Goal: Use online tool/utility

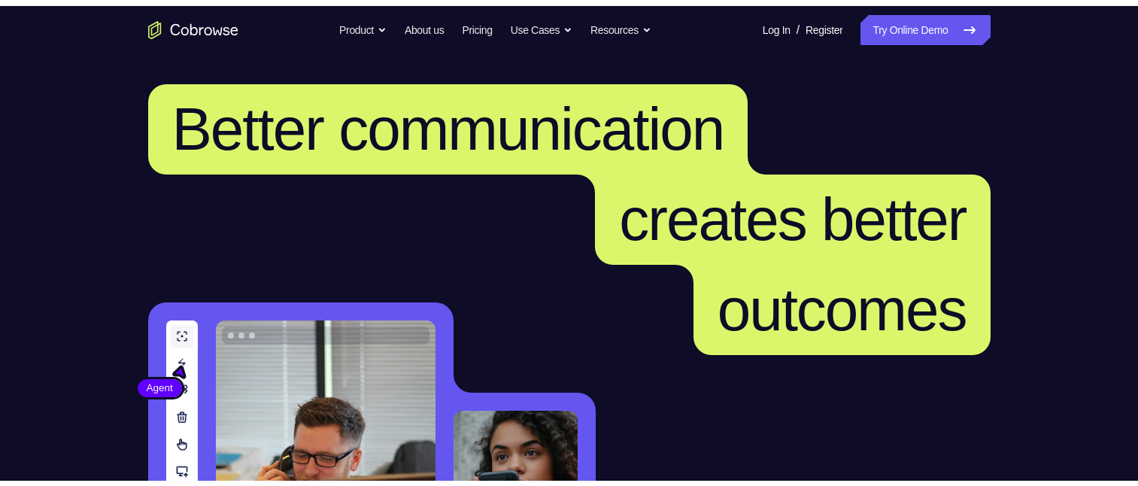
scroll to position [301, 0]
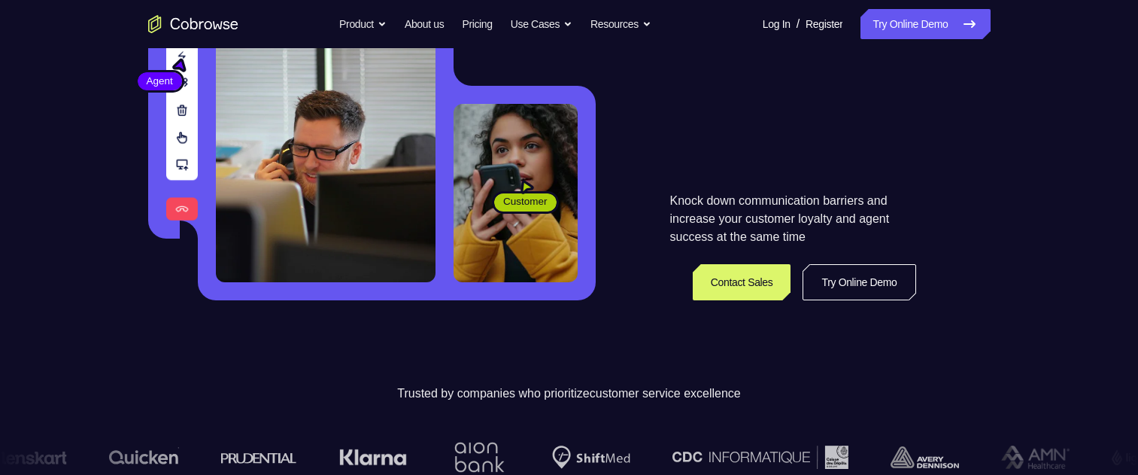
click at [866, 277] on link "Try Online Demo" at bounding box center [859, 282] width 113 height 36
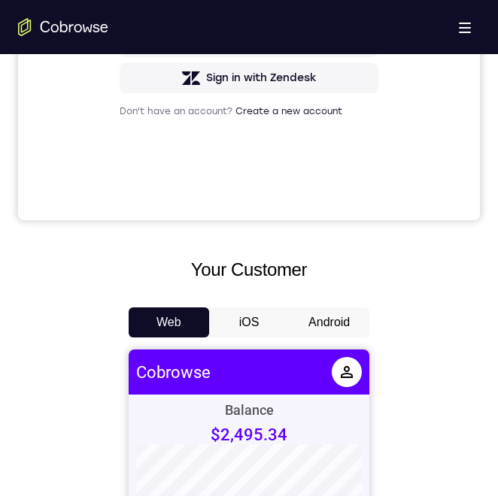
scroll to position [526, 0]
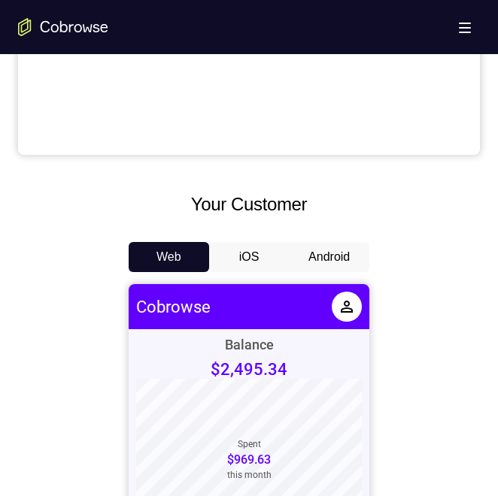
click at [320, 271] on button "Android" at bounding box center [329, 257] width 80 height 30
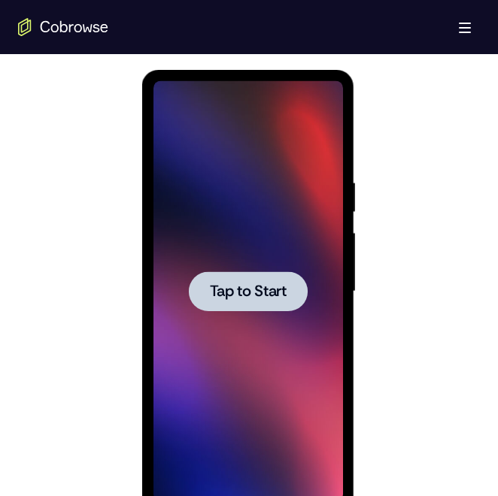
scroll to position [0, 0]
click at [238, 302] on div at bounding box center [247, 292] width 119 height 40
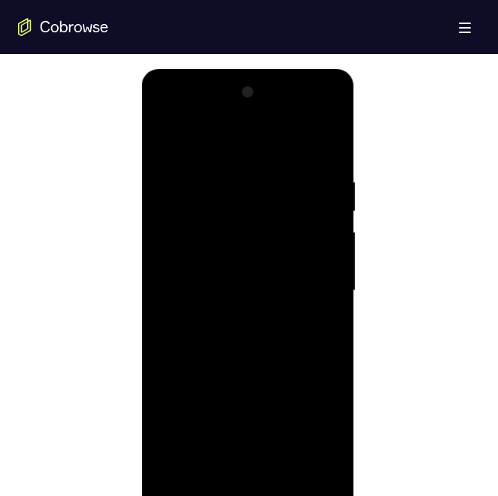
scroll to position [827, 0]
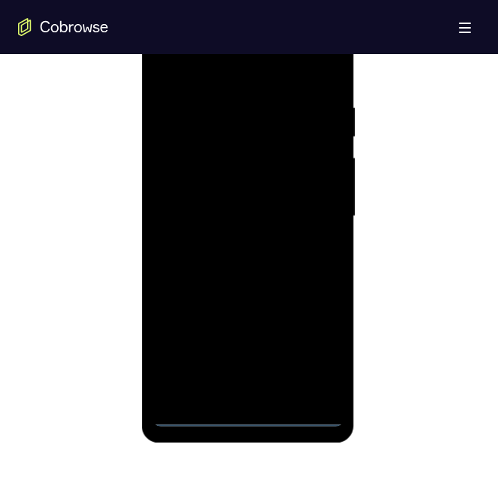
click at [245, 417] on div at bounding box center [248, 216] width 190 height 421
click at [240, 384] on div at bounding box center [248, 216] width 190 height 421
click at [260, 307] on div at bounding box center [248, 216] width 190 height 421
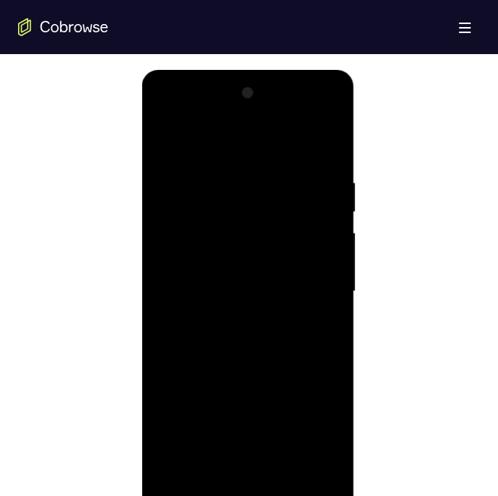
click at [182, 379] on div at bounding box center [248, 291] width 190 height 421
click at [305, 435] on div at bounding box center [248, 291] width 190 height 421
click at [174, 411] on div at bounding box center [248, 291] width 190 height 421
click at [241, 381] on div at bounding box center [248, 291] width 190 height 421
click at [199, 382] on div at bounding box center [248, 291] width 190 height 421
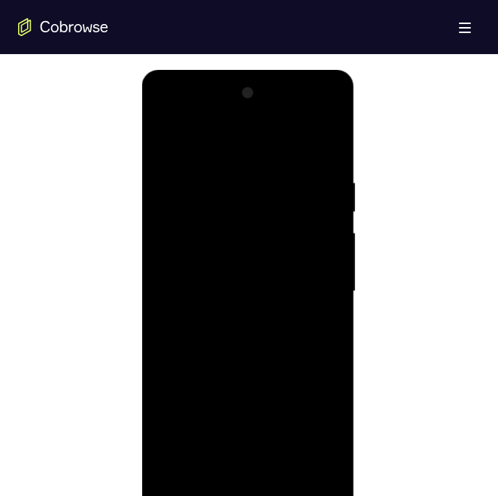
click at [328, 462] on div at bounding box center [248, 291] width 190 height 421
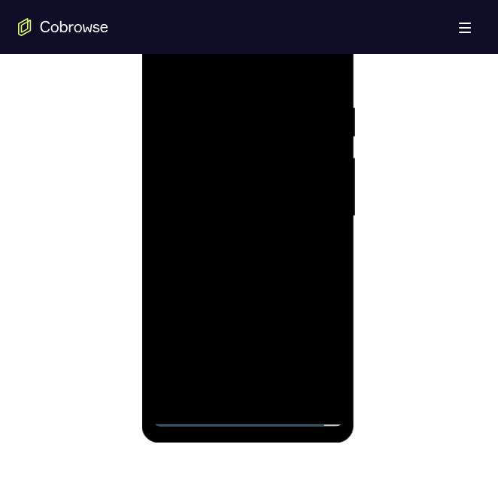
click at [199, 415] on div at bounding box center [248, 216] width 190 height 421
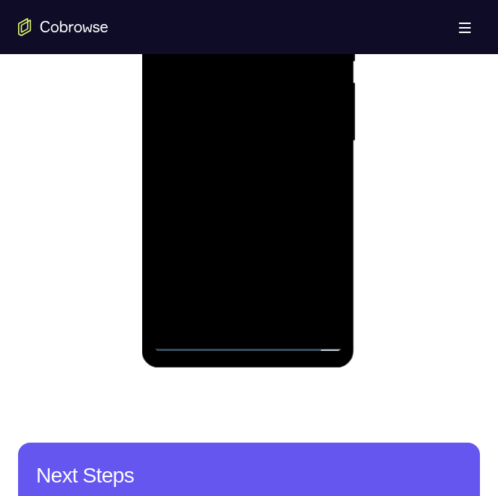
click at [190, 339] on div at bounding box center [248, 141] width 190 height 421
drag, startPoint x: 304, startPoint y: 340, endPoint x: 301, endPoint y: 185, distance: 155.0
click at [304, 340] on div at bounding box center [248, 141] width 190 height 421
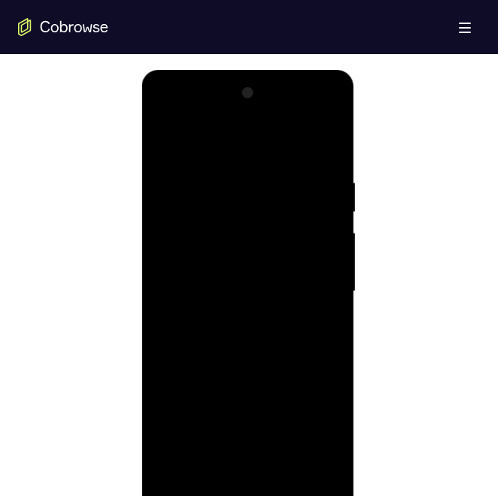
click at [252, 378] on div at bounding box center [248, 291] width 190 height 421
click at [223, 217] on div at bounding box center [248, 291] width 190 height 421
click at [221, 250] on div at bounding box center [248, 291] width 190 height 421
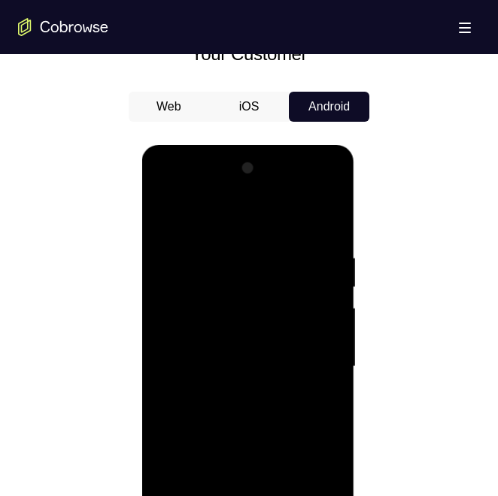
click at [310, 221] on div at bounding box center [248, 366] width 190 height 421
click at [161, 193] on div at bounding box center [248, 366] width 190 height 421
click at [237, 287] on div at bounding box center [248, 366] width 190 height 421
click at [225, 314] on div at bounding box center [248, 366] width 190 height 421
click at [313, 223] on div at bounding box center [248, 366] width 190 height 421
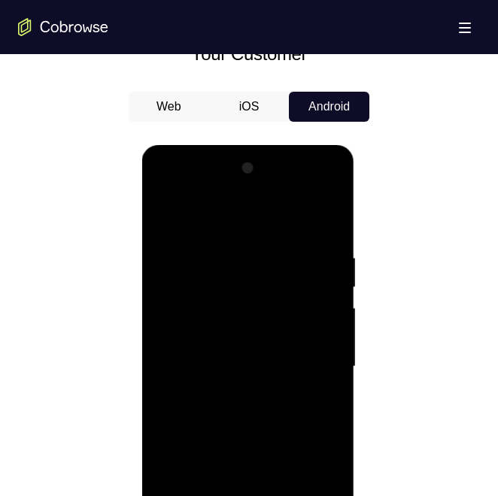
drag, startPoint x: 162, startPoint y: 193, endPoint x: 585, endPoint y: 370, distance: 458.2
click at [162, 193] on div at bounding box center [248, 366] width 190 height 421
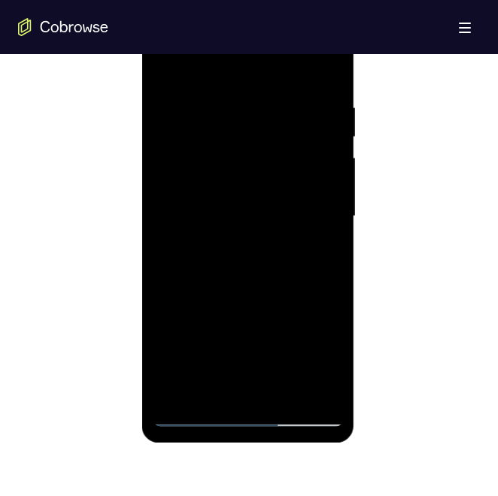
click at [237, 307] on div at bounding box center [248, 216] width 190 height 421
click at [191, 412] on div at bounding box center [248, 216] width 190 height 421
